Goal: Task Accomplishment & Management: Use online tool/utility

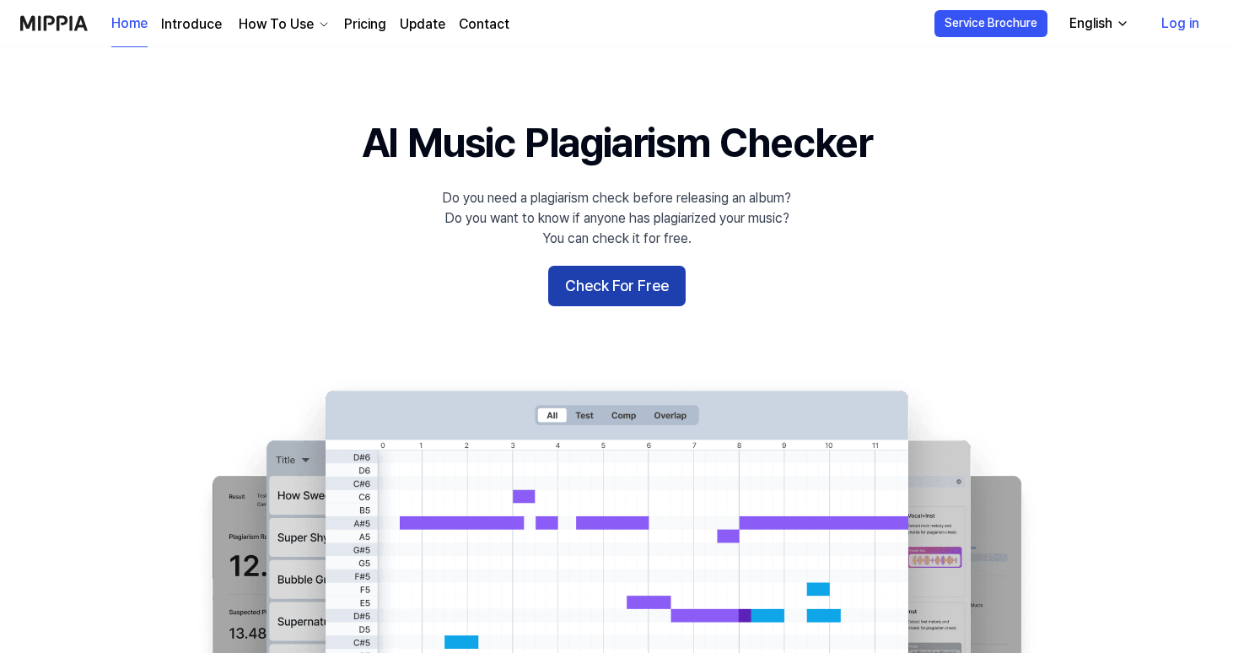
click at [642, 273] on button "Check For Free" at bounding box center [616, 286] width 137 height 40
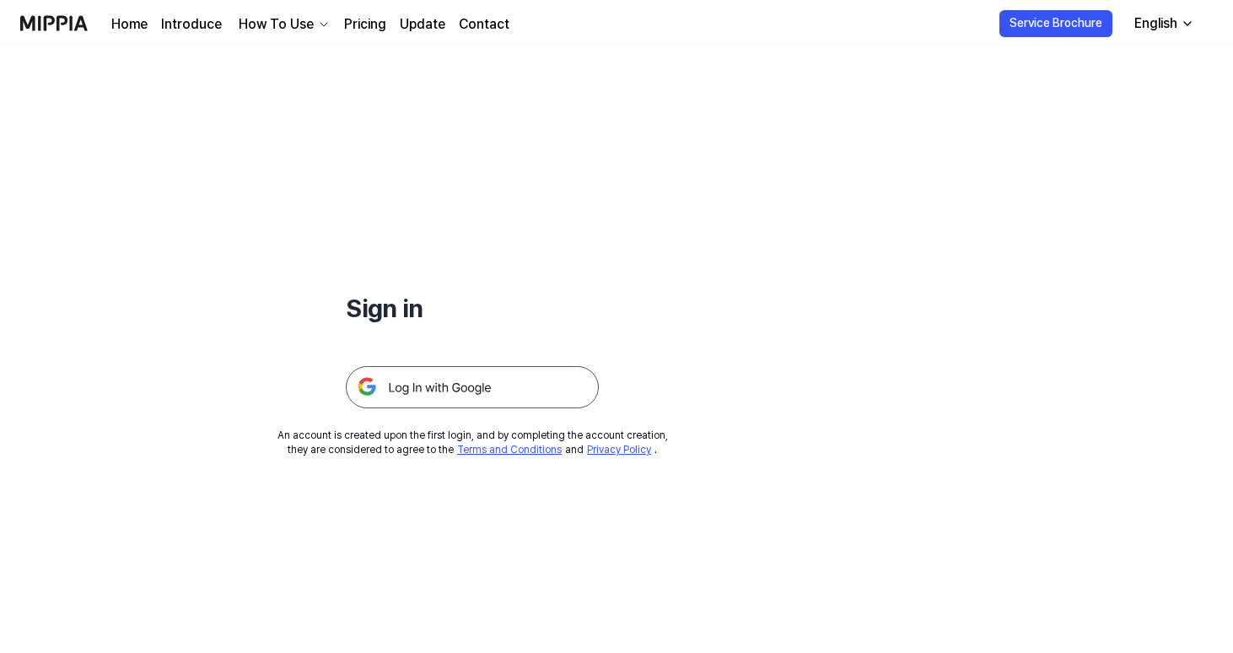
click at [503, 372] on img at bounding box center [472, 387] width 253 height 42
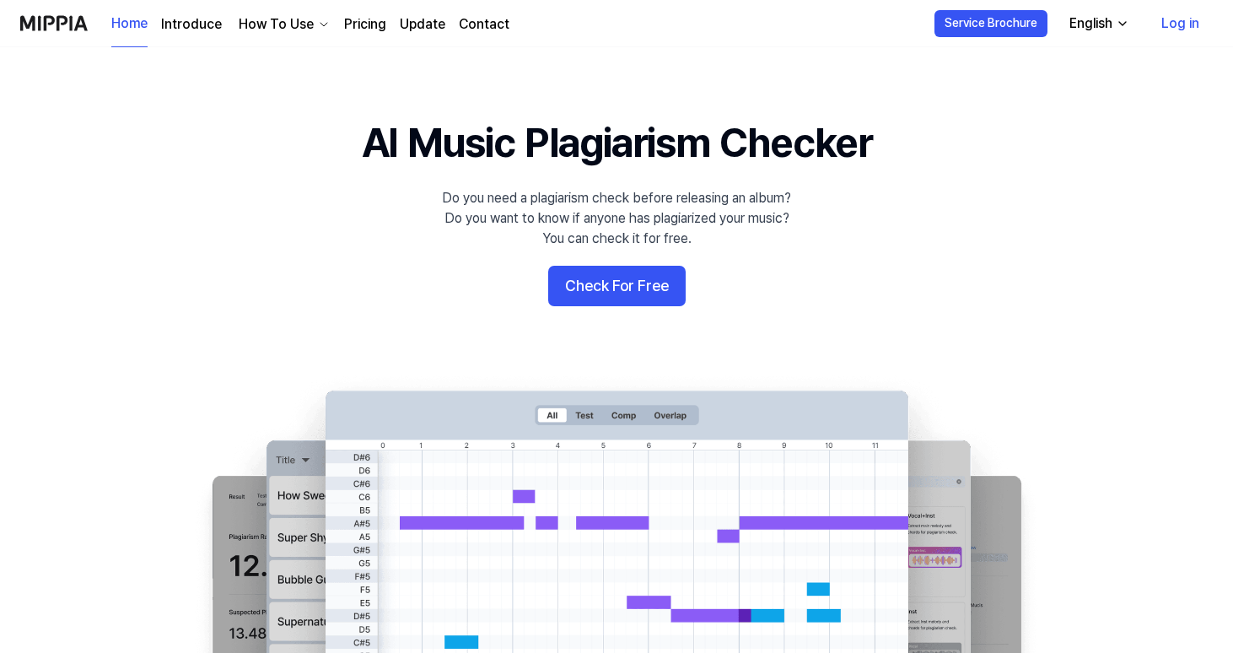
click at [615, 274] on button "Check For Free" at bounding box center [616, 286] width 137 height 40
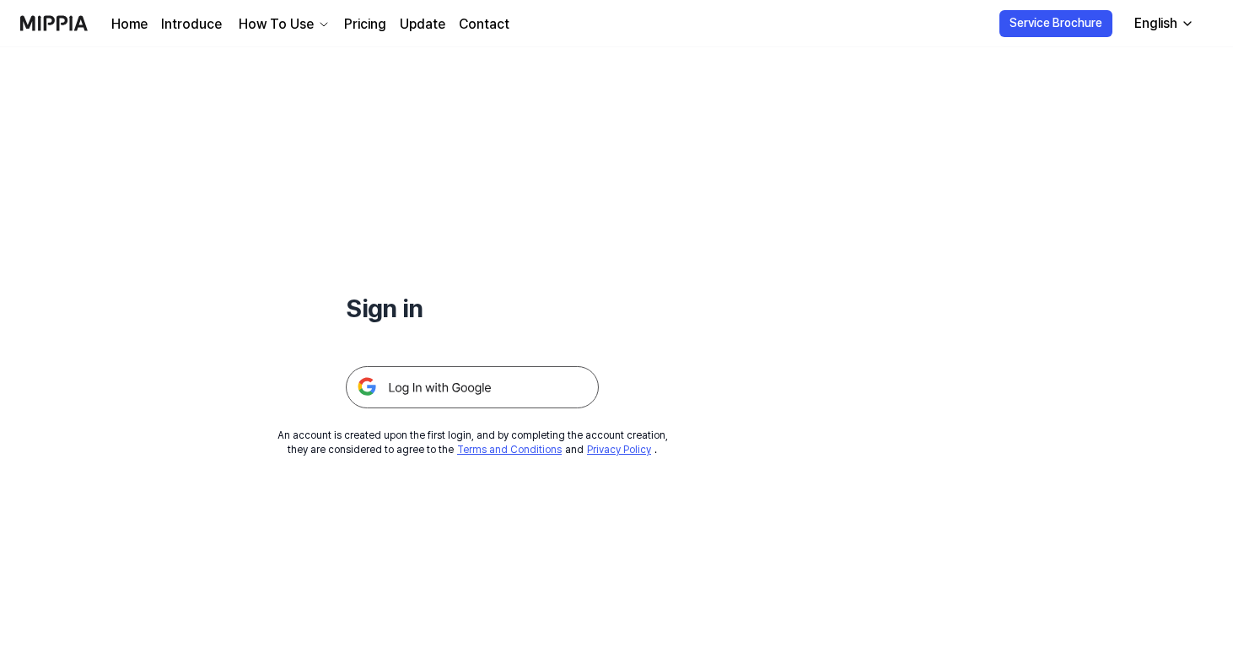
click at [497, 402] on img at bounding box center [472, 387] width 253 height 42
